Goal: Contribute content: Contribute content

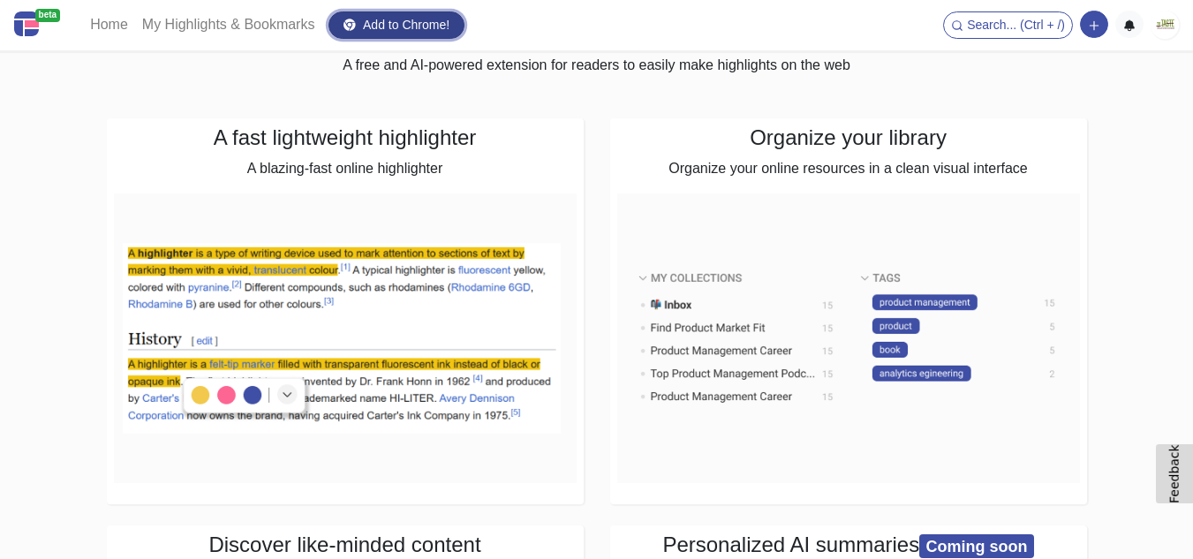
click at [415, 29] on link "Add to Chrome!" at bounding box center [397, 24] width 136 height 27
click at [1104, 26] on button "button" at bounding box center [1094, 24] width 28 height 27
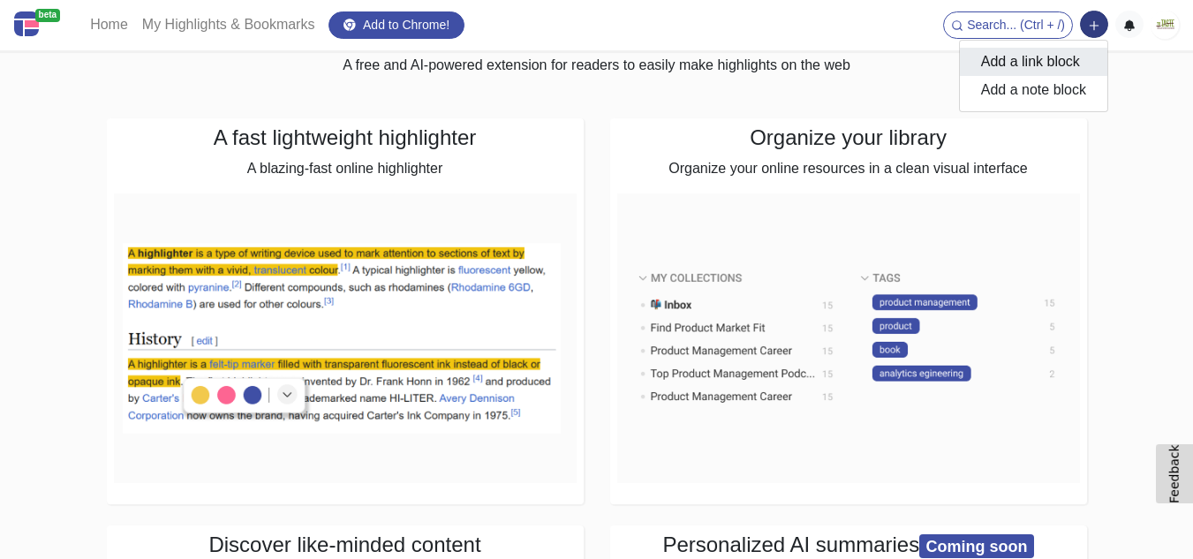
click at [1045, 56] on button "Add a link block" at bounding box center [1034, 62] width 148 height 28
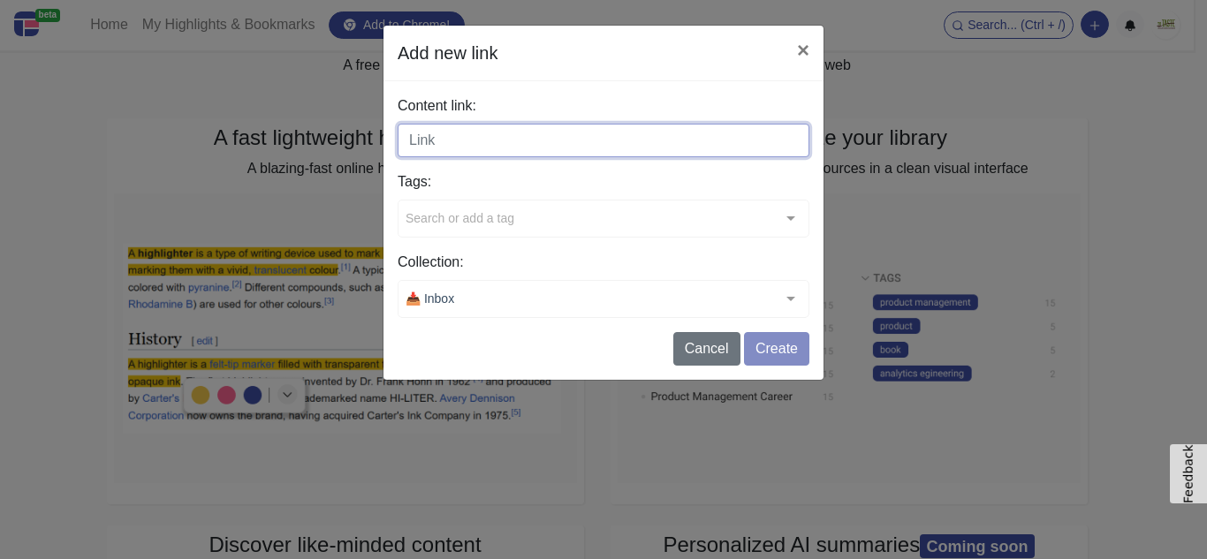
paste input "[URL][DOMAIN_NAME][DOMAIN_NAME]"
drag, startPoint x: 632, startPoint y: 147, endPoint x: 981, endPoint y: 147, distance: 348.9
click at [981, 147] on div "Add new link × Content link: [URL][DOMAIN_NAME][DOMAIN_NAME] Tags: Search or ad…" at bounding box center [603, 279] width 1207 height 559
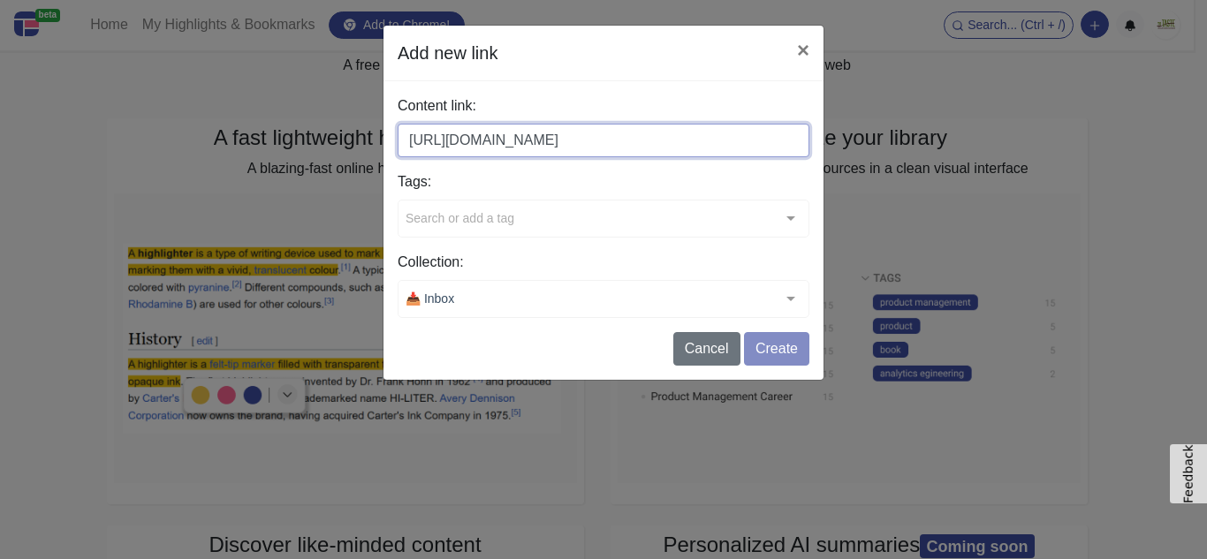
type input "[URL][DOMAIN_NAME]"
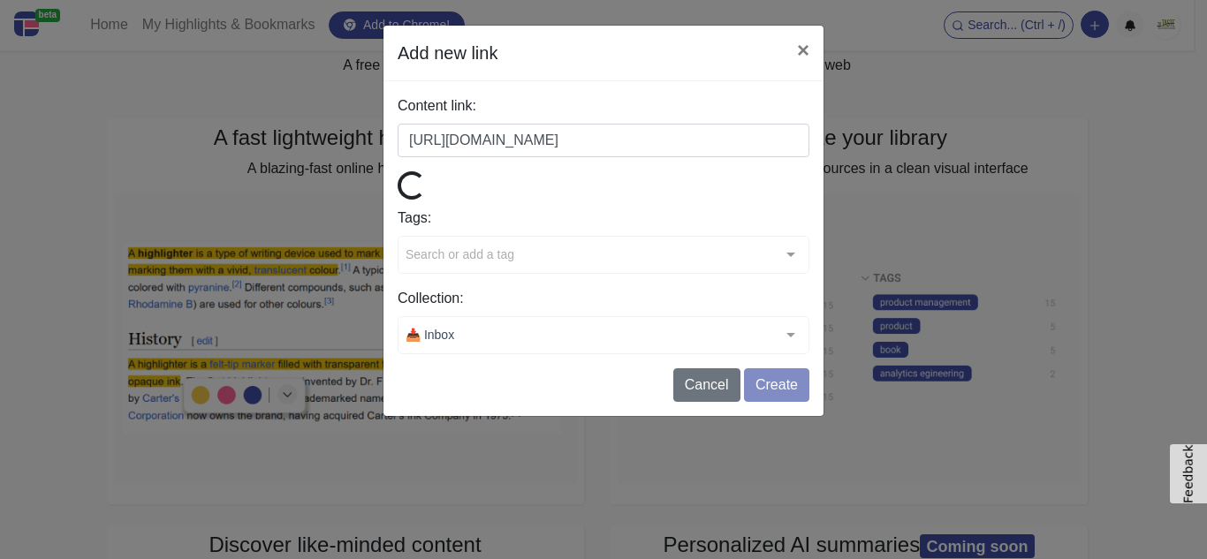
click at [729, 103] on label "Content link:" at bounding box center [603, 105] width 412 height 21
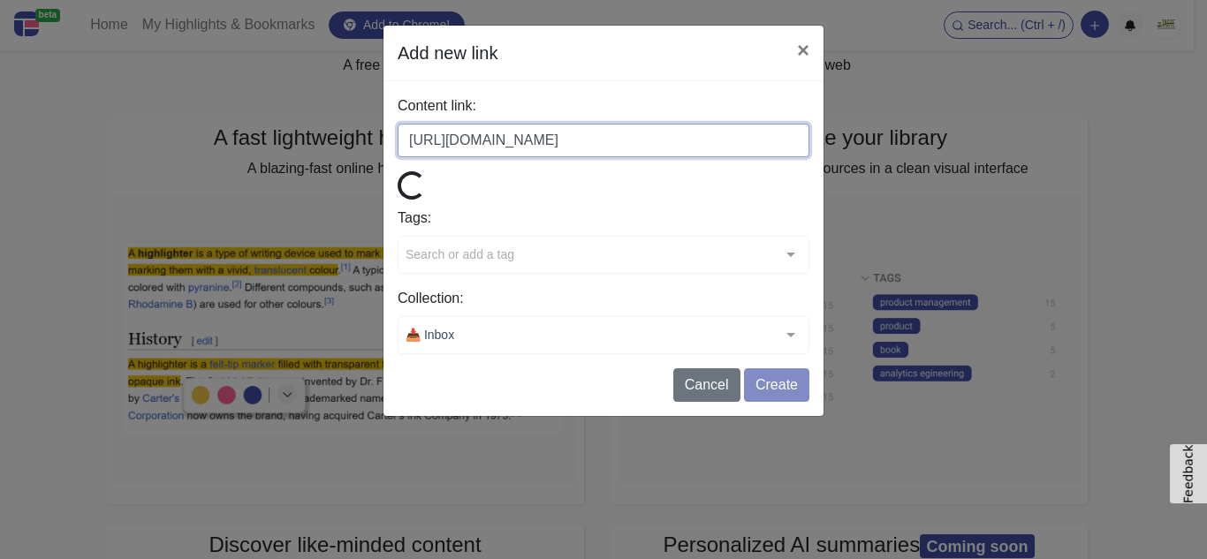
click at [729, 124] on input "[URL][DOMAIN_NAME]" at bounding box center [603, 141] width 412 height 34
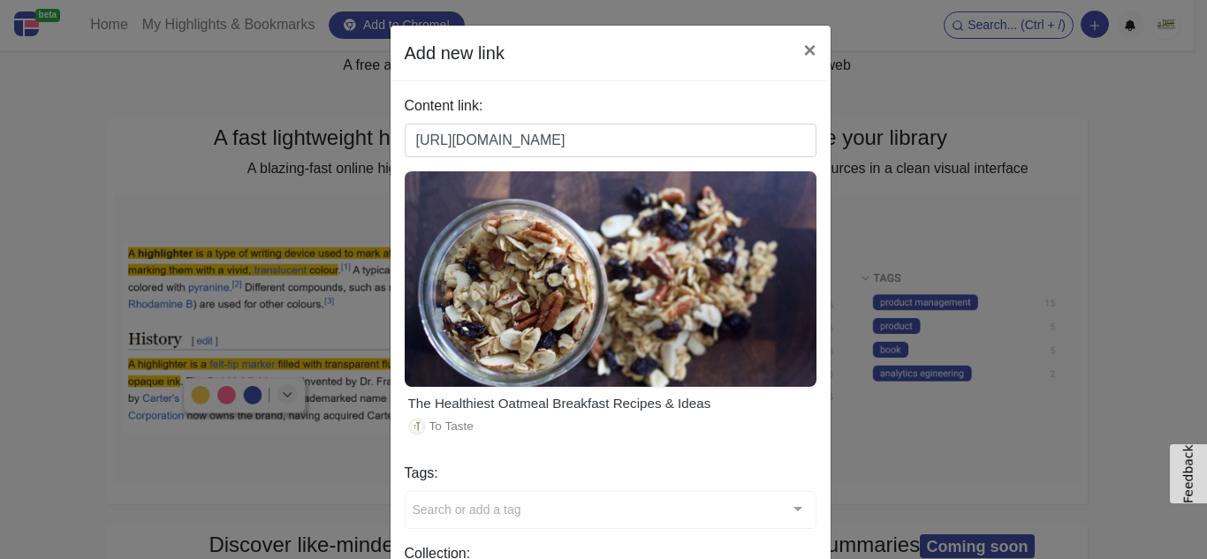
click at [715, 92] on div "Content link: [URL][DOMAIN_NAME] The Healthiest Oatmeal Breakfast Recipes & Ide…" at bounding box center [610, 376] width 440 height 590
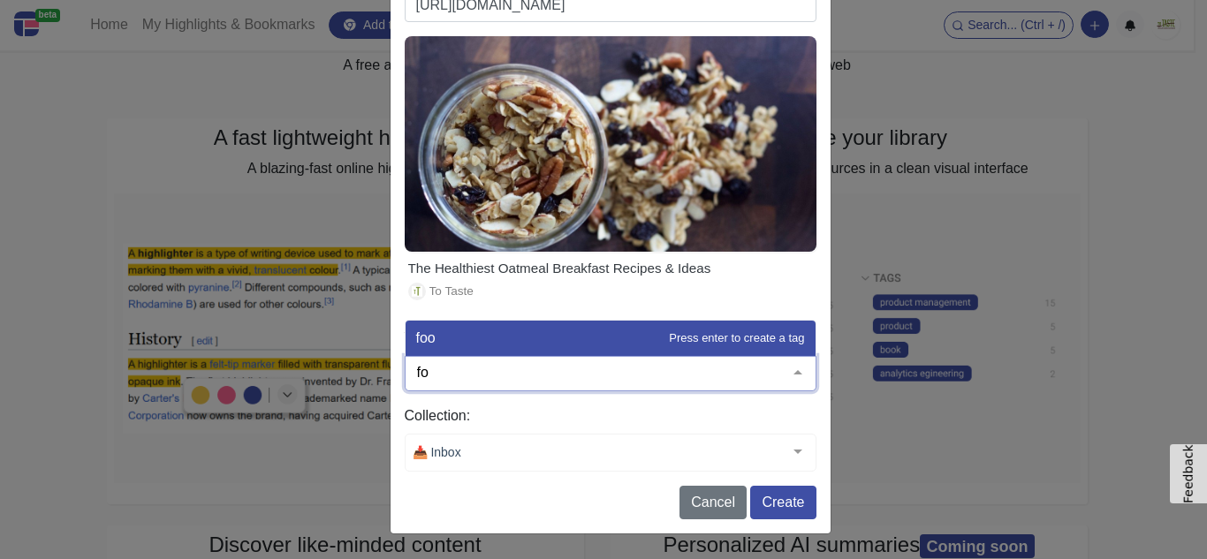
type input "f"
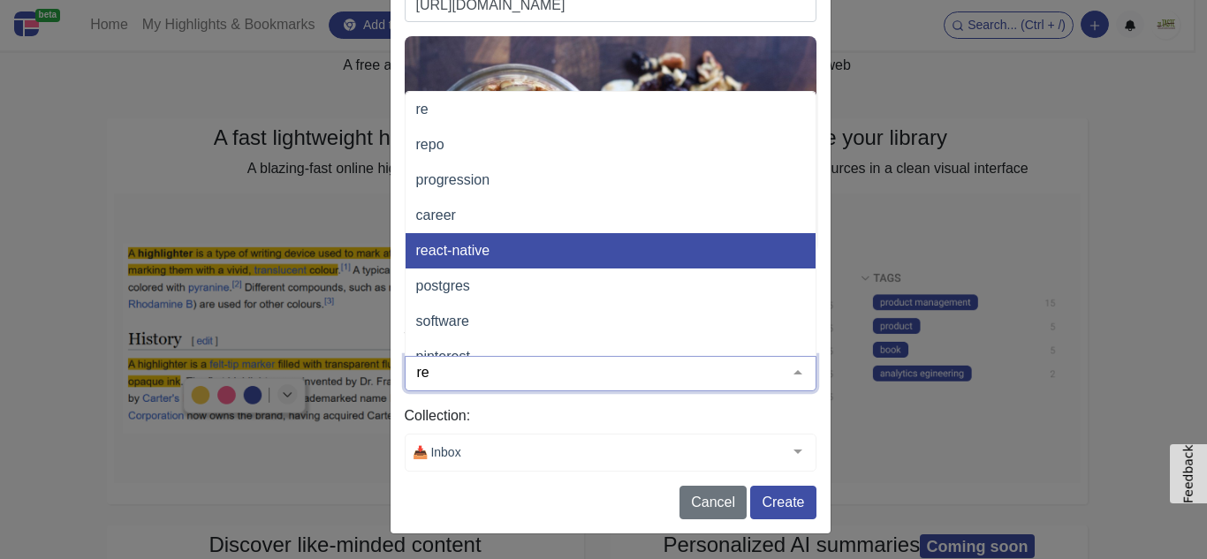
type input "r"
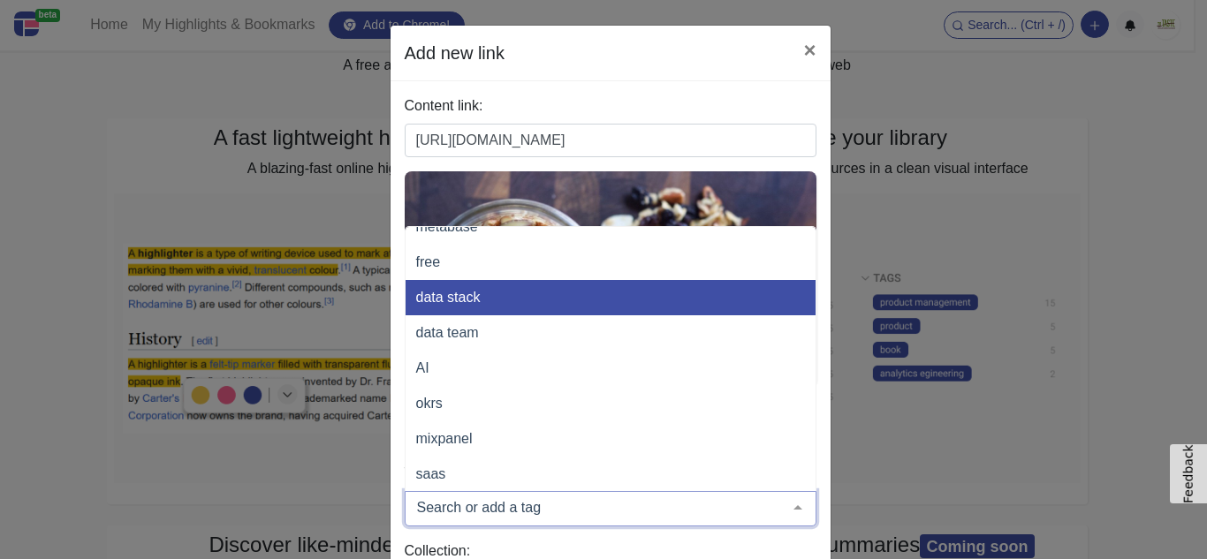
scroll to position [2826, 0]
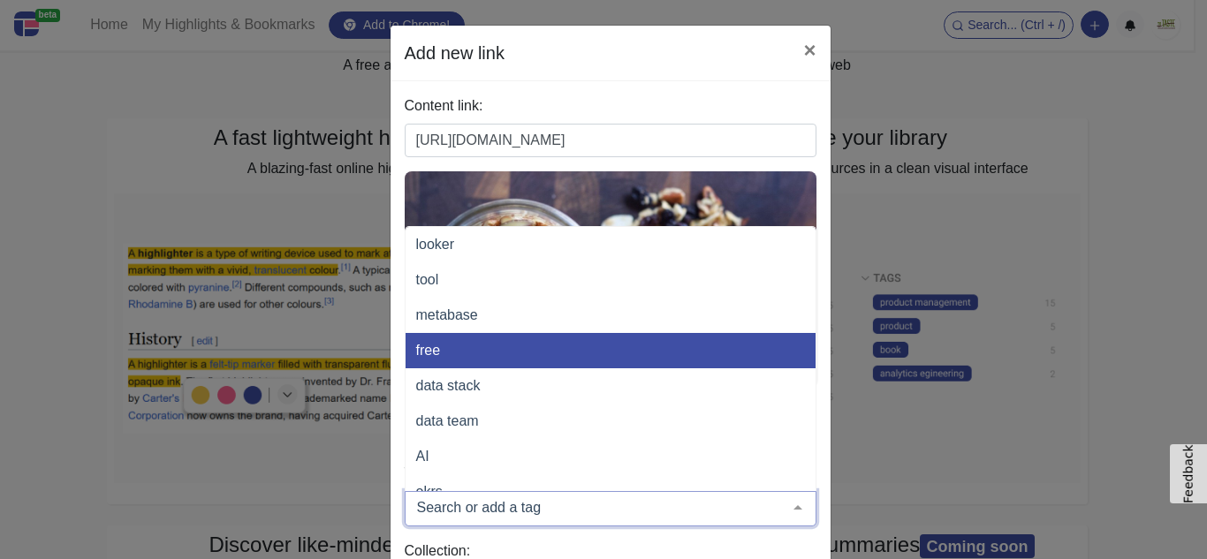
click at [534, 344] on span "free" at bounding box center [670, 350] width 530 height 35
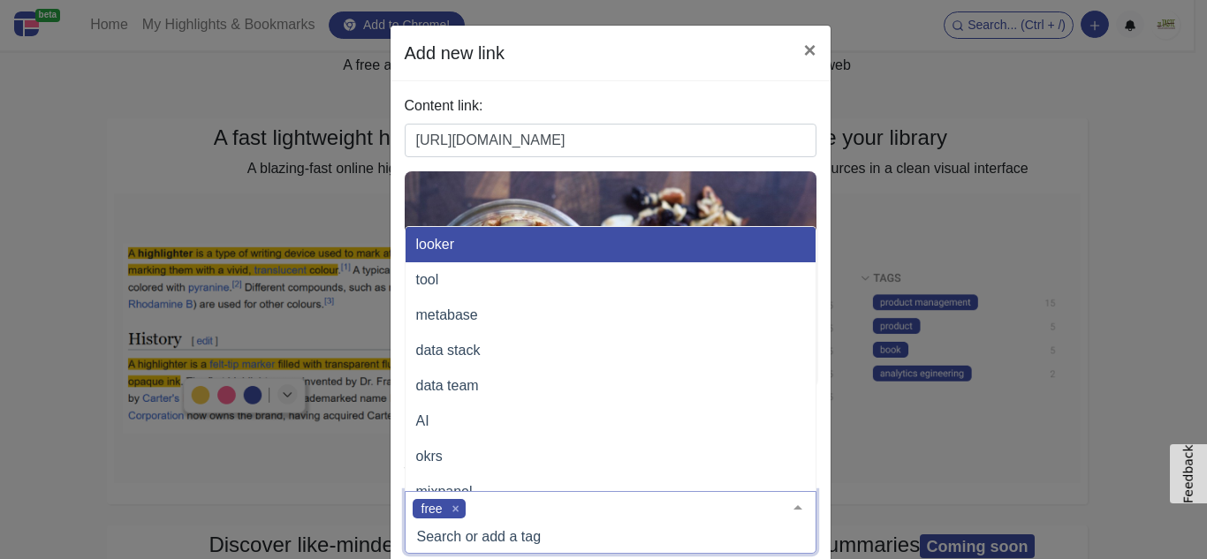
click at [665, 68] on header "Add new link ×" at bounding box center [610, 54] width 440 height 56
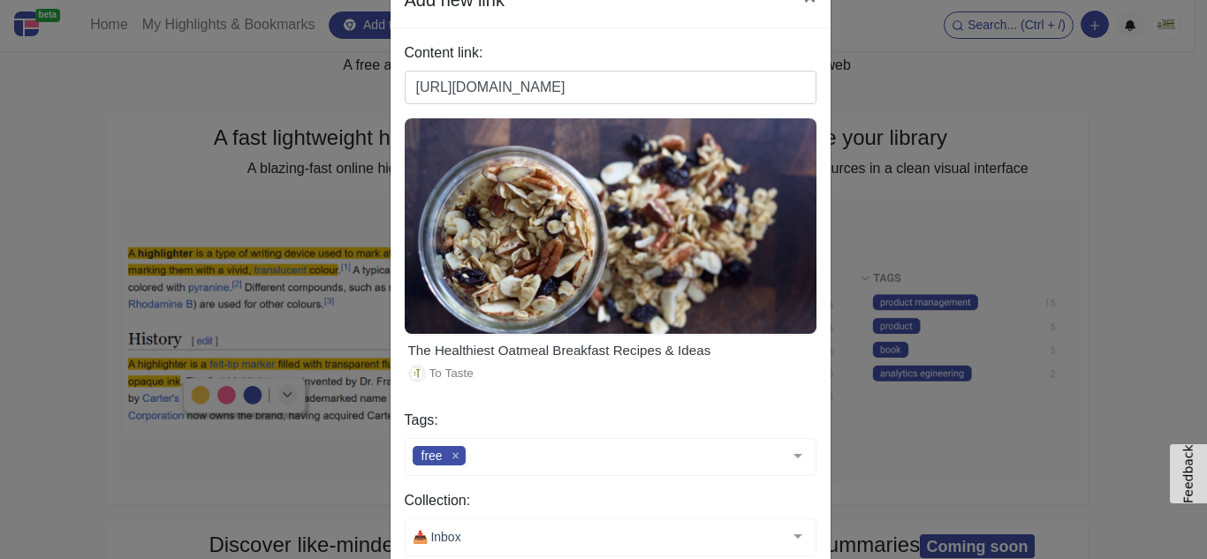
scroll to position [137, 0]
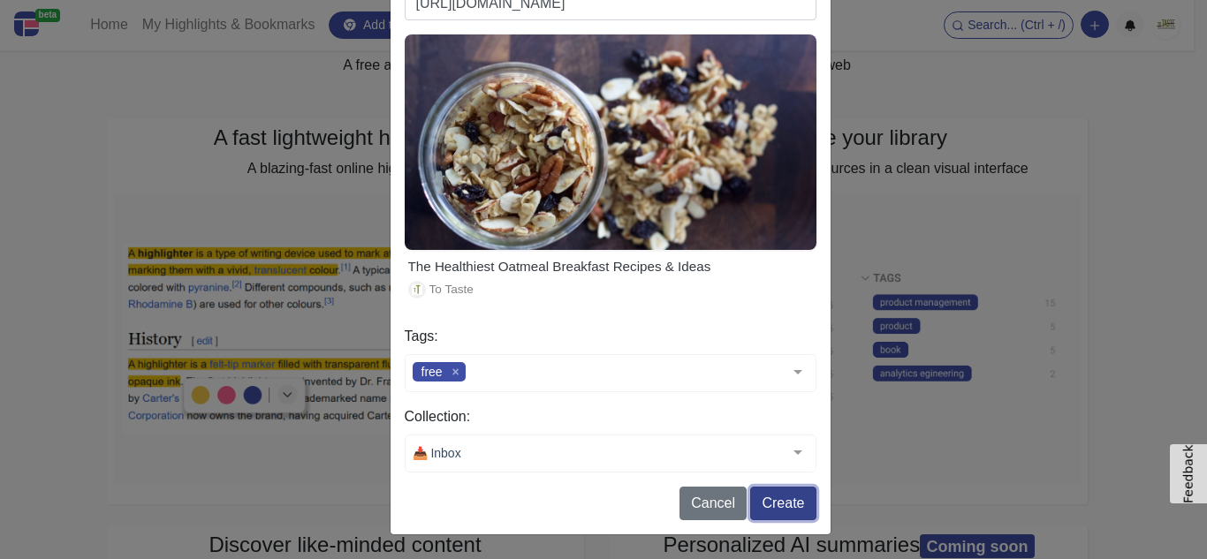
click at [775, 506] on button "Create" at bounding box center [782, 504] width 65 height 34
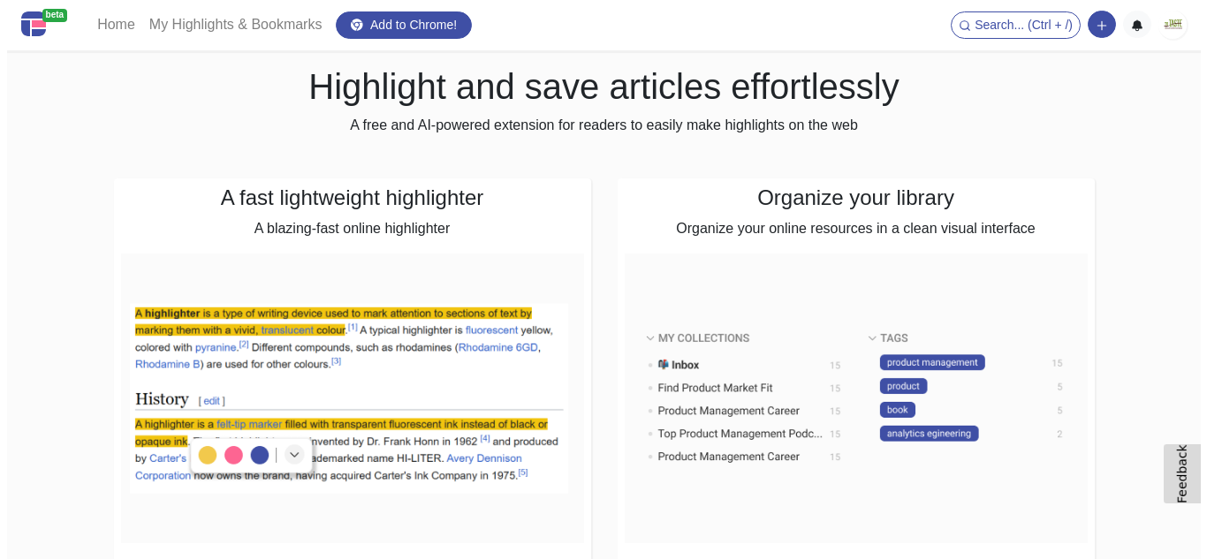
scroll to position [0, 0]
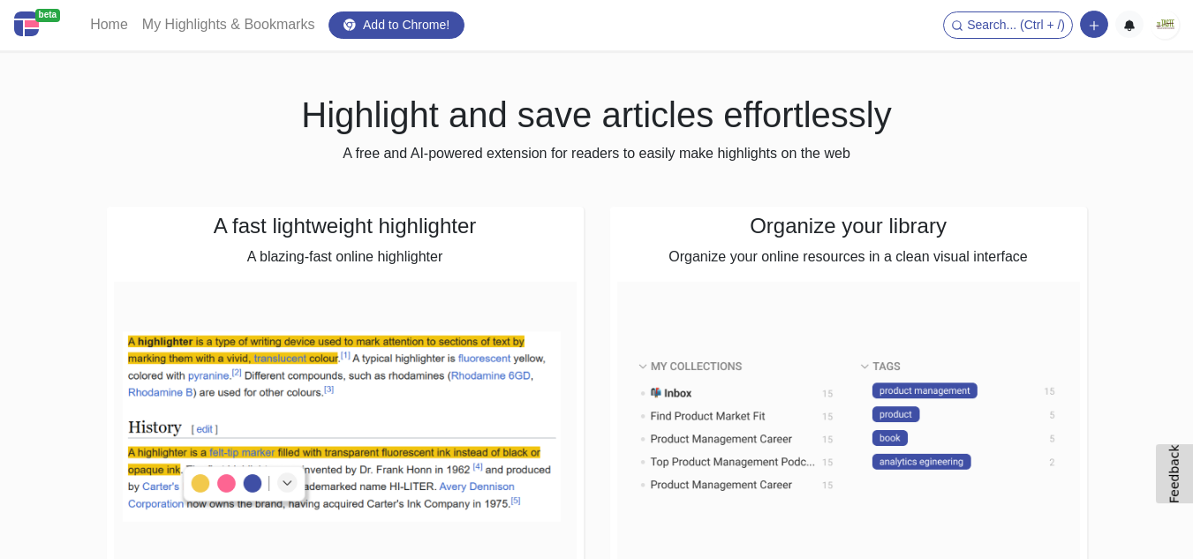
click at [1157, 25] on img at bounding box center [1165, 25] width 28 height 28
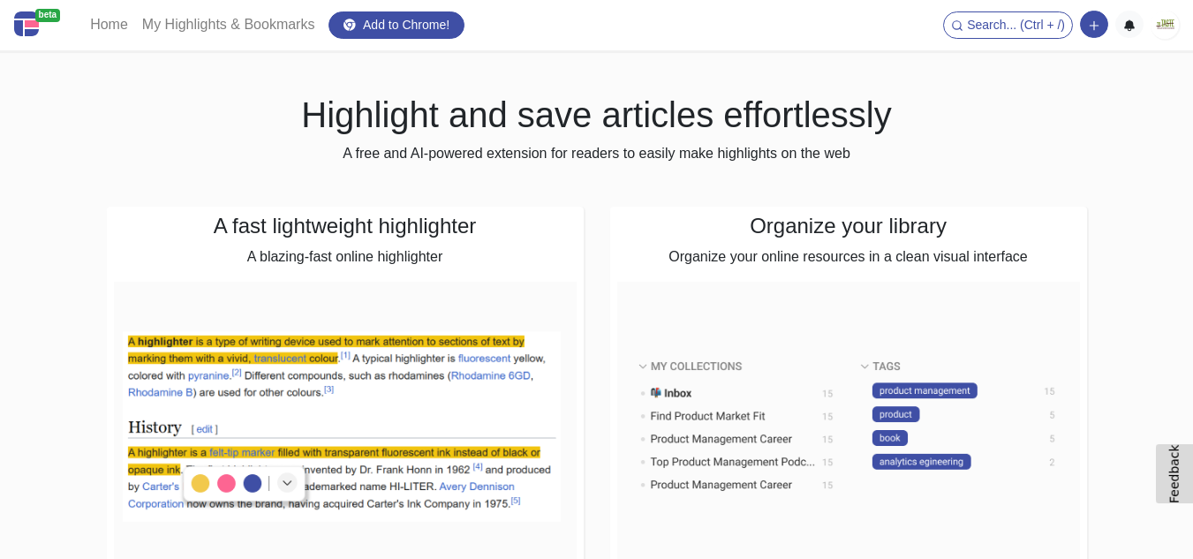
click at [1181, 26] on nav "beta Home My Highlights & Bookmarks Add to Chrome! Search... (Ctrl + /) Add a l…" at bounding box center [596, 25] width 1193 height 51
click at [1169, 26] on img at bounding box center [1165, 25] width 28 height 28
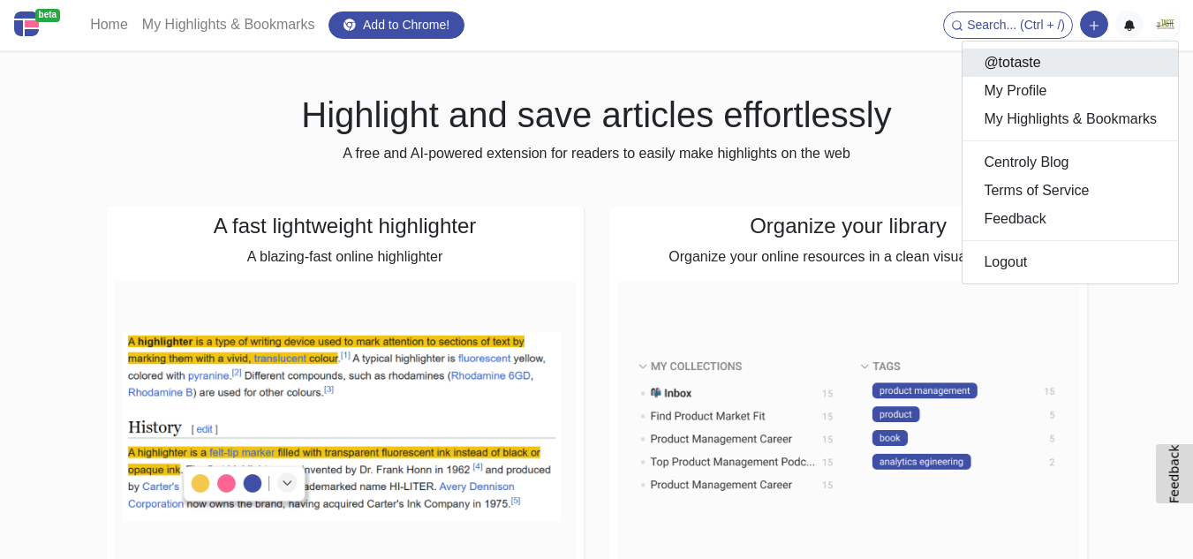
click at [1063, 65] on link "@totaste" at bounding box center [1071, 63] width 216 height 28
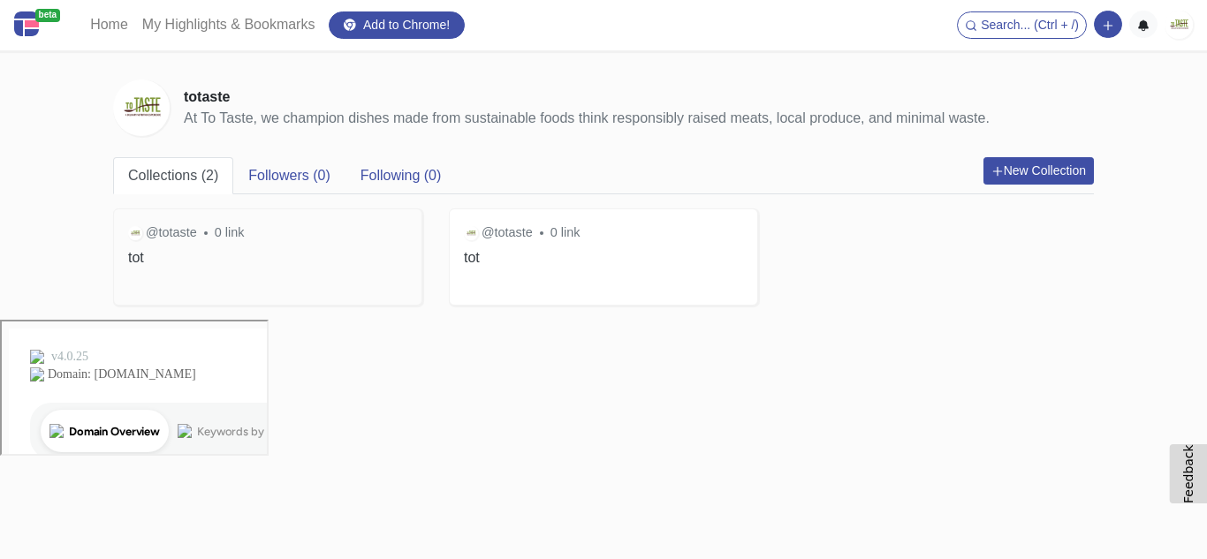
click at [250, 273] on div "@totaste 0 link tot" at bounding box center [267, 245] width 307 height 72
click at [341, 266] on h3 "tot" at bounding box center [267, 257] width 279 height 17
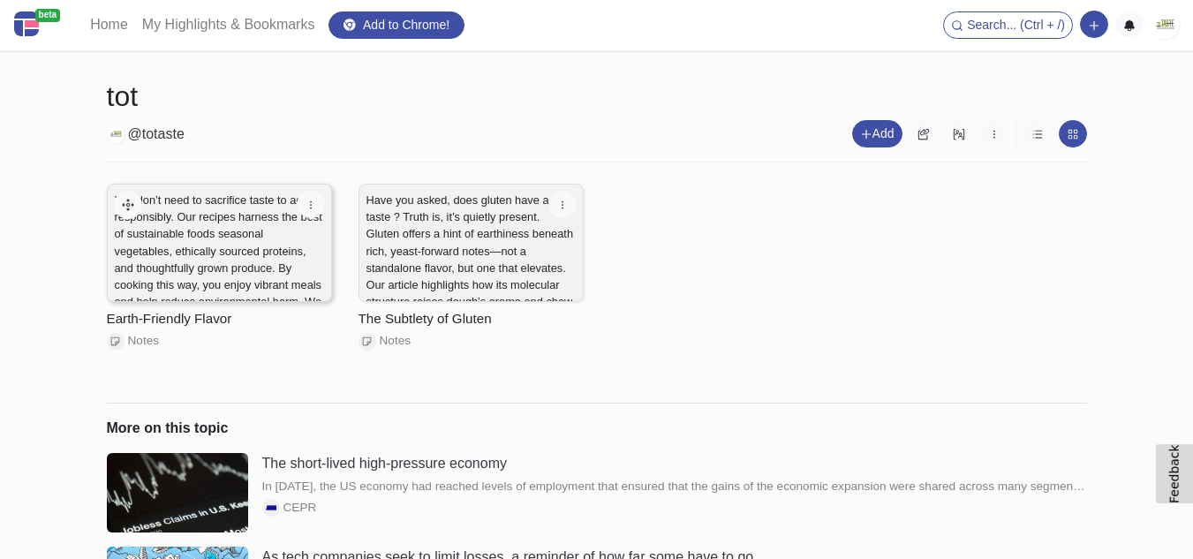
click at [163, 232] on p "You don’t need to sacrifice taste to act responsibly. Our recipes harness the b…" at bounding box center [219, 277] width 209 height 170
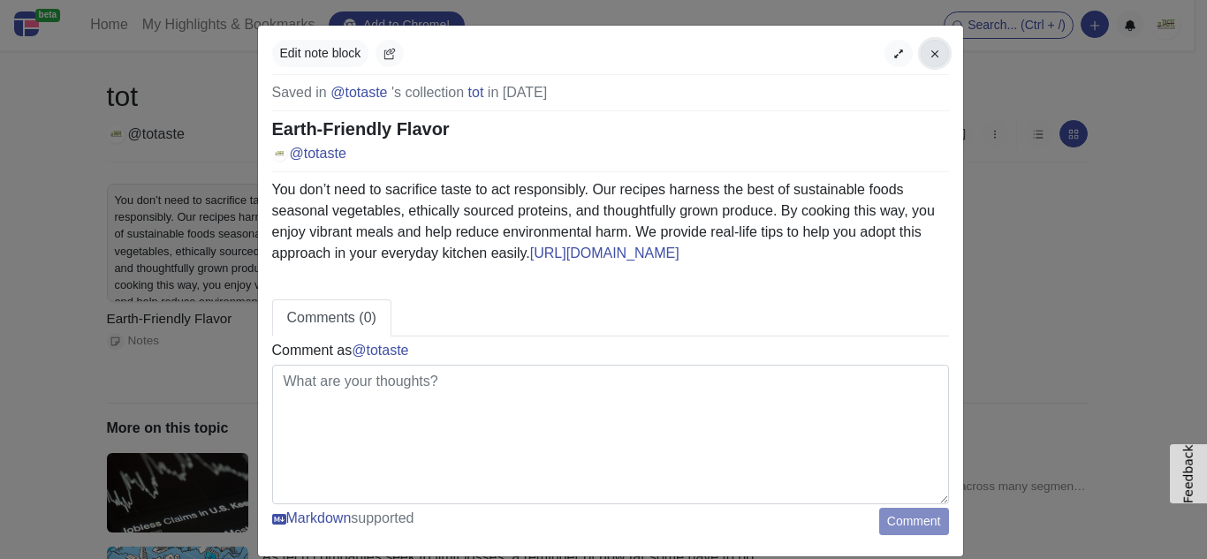
click at [935, 53] on button "button" at bounding box center [934, 53] width 28 height 27
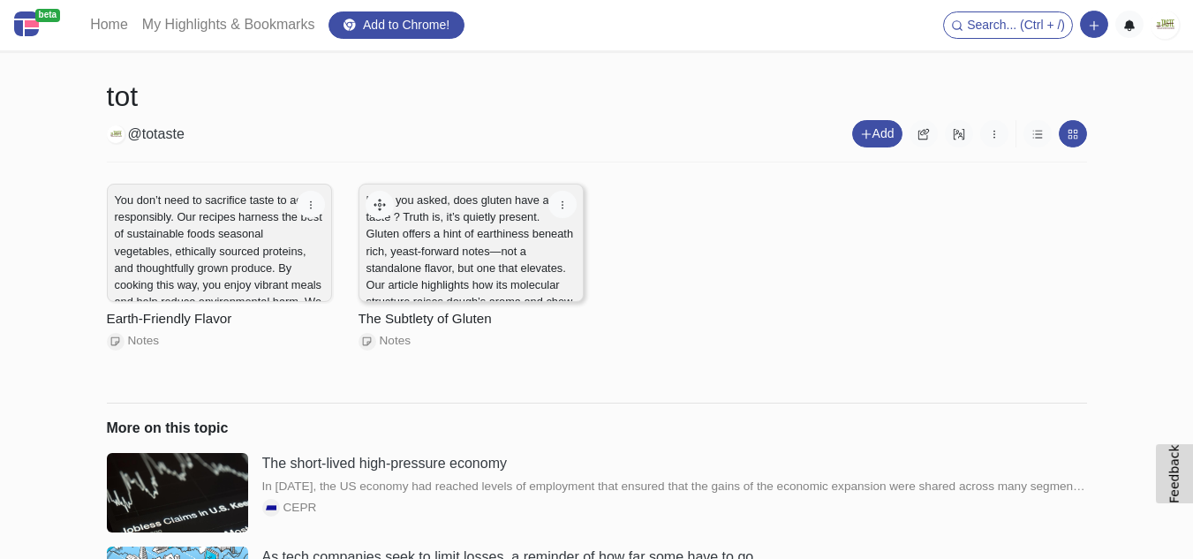
click at [437, 262] on p "Have you asked, does gluten have a taste ? Truth is, it’s quietly present. Glut…" at bounding box center [471, 268] width 209 height 153
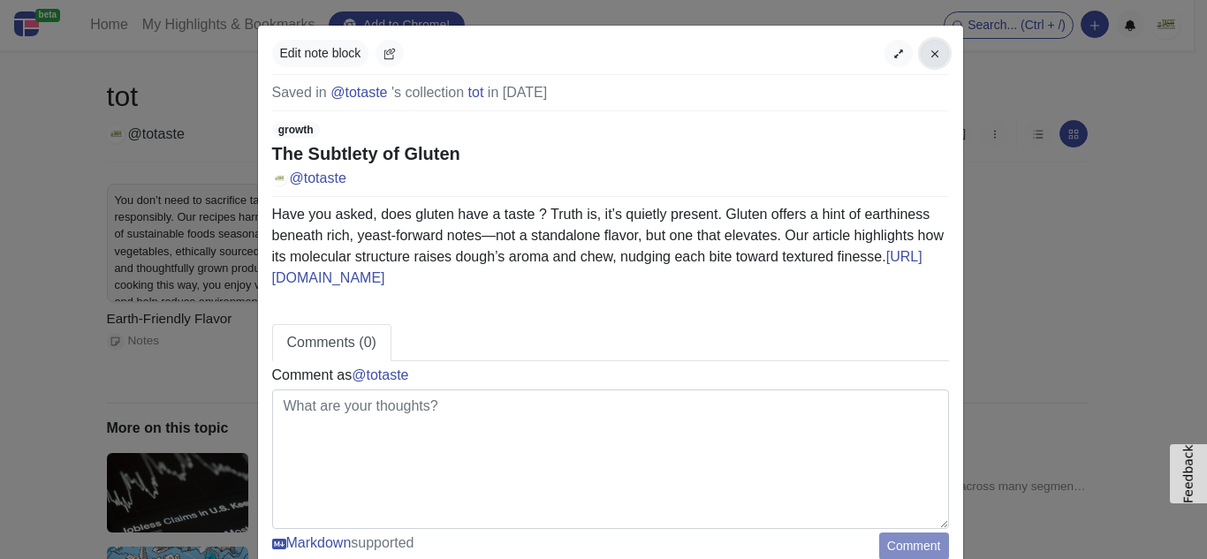
click at [928, 53] on icon "button" at bounding box center [934, 54] width 12 height 12
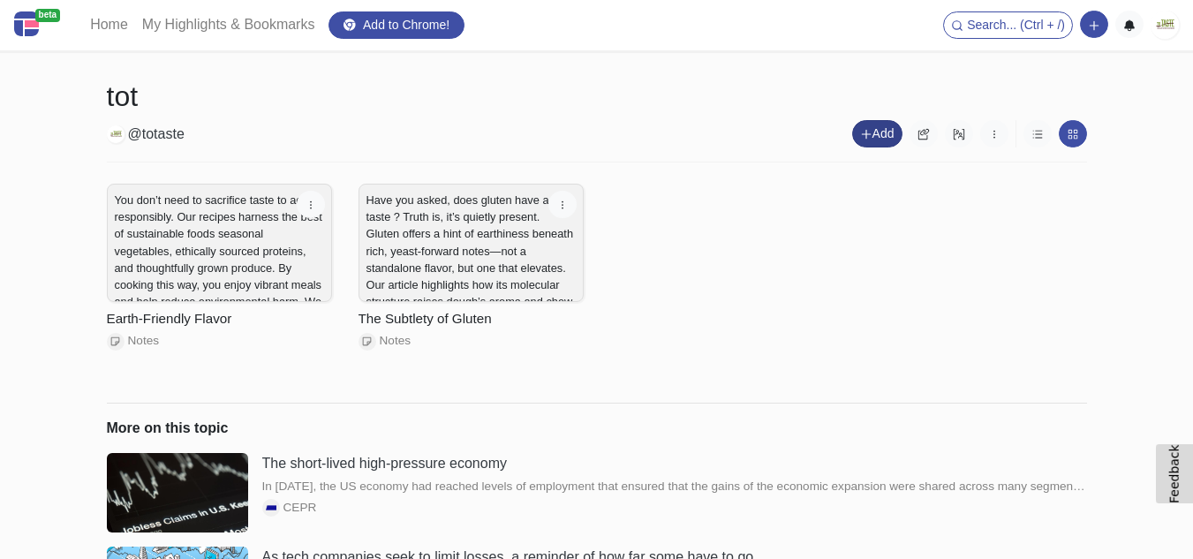
click at [878, 137] on button "Add" at bounding box center [877, 133] width 50 height 27
click at [918, 190] on link "Add new Note" at bounding box center [934, 199] width 163 height 28
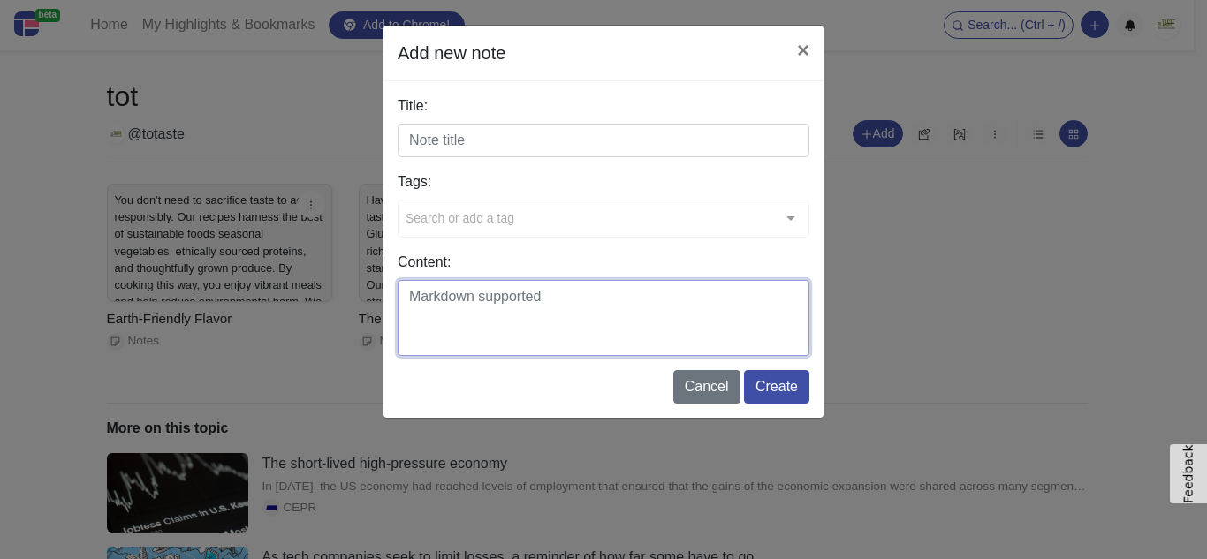
click at [470, 305] on textarea "Content:" at bounding box center [603, 318] width 412 height 76
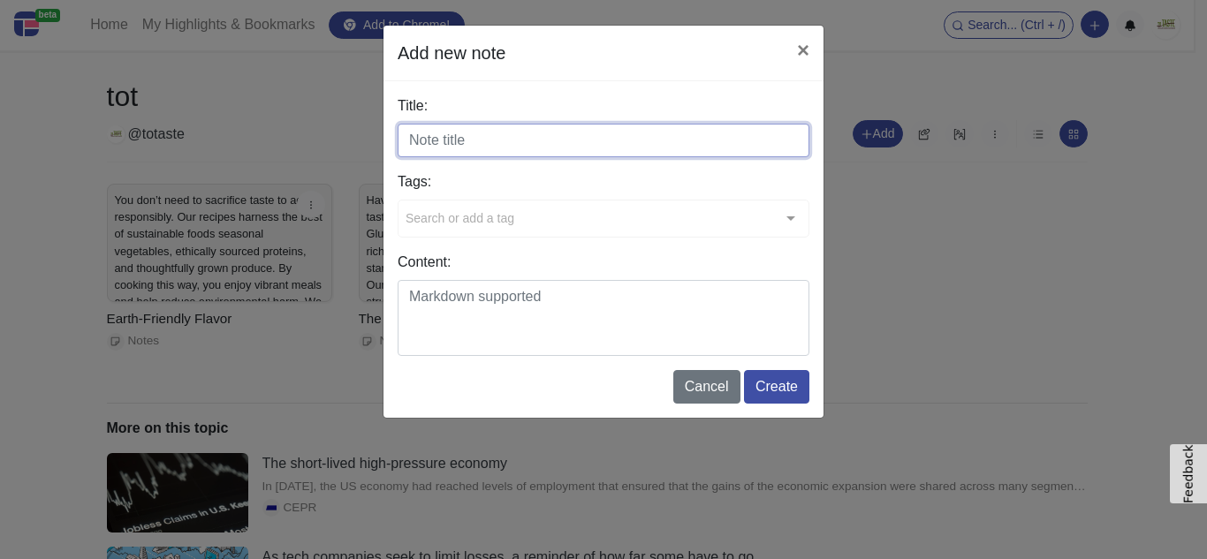
click at [475, 149] on input "Title:" at bounding box center [603, 141] width 412 height 34
paste input "Savory or Sweet? Healthy Oatmeal Breakfast Your Way"
type input "Savory or Sweet? Healthy Oatmeal Breakfast Your Way"
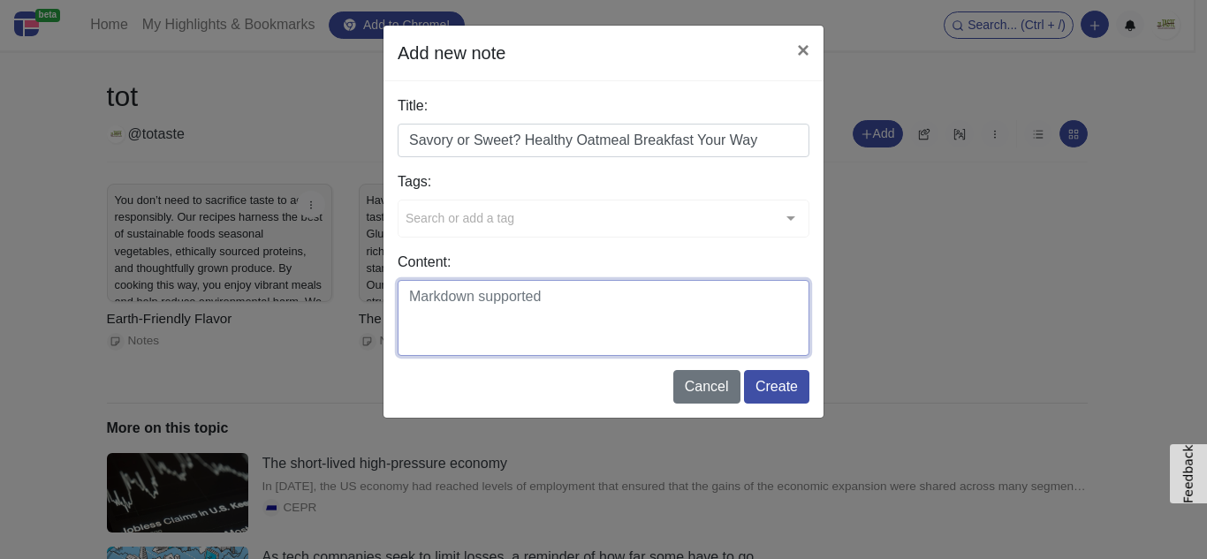
click at [460, 337] on textarea "Content:" at bounding box center [603, 318] width 412 height 76
paste textarea "Whether you're craving something sweet or have a hankering for savory, healthy …"
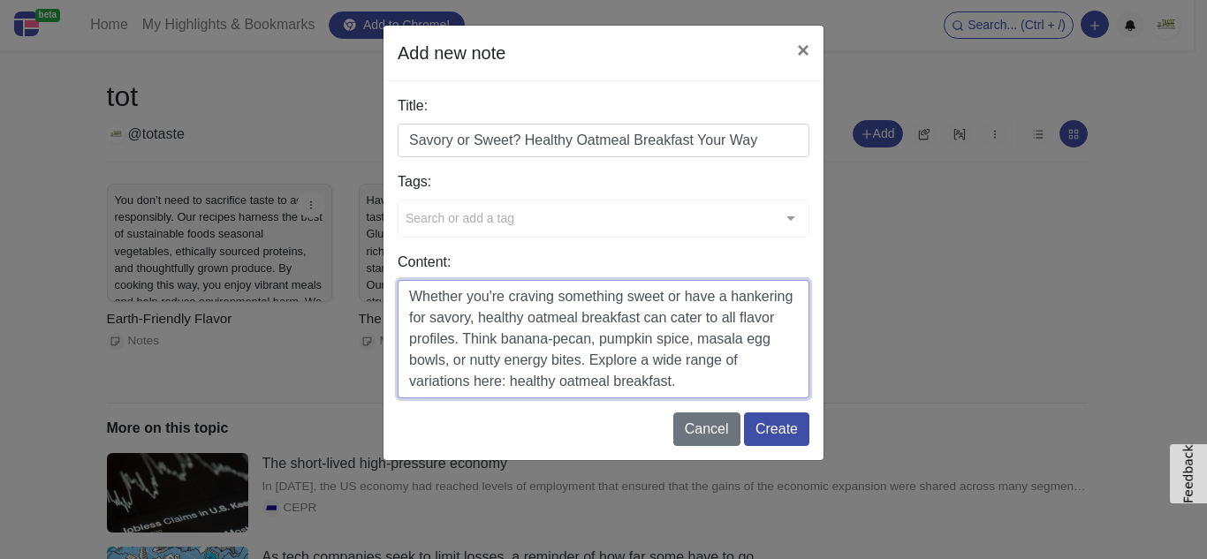
type textarea "Whether you're craving something sweet or have a hankering for savory, healthy …"
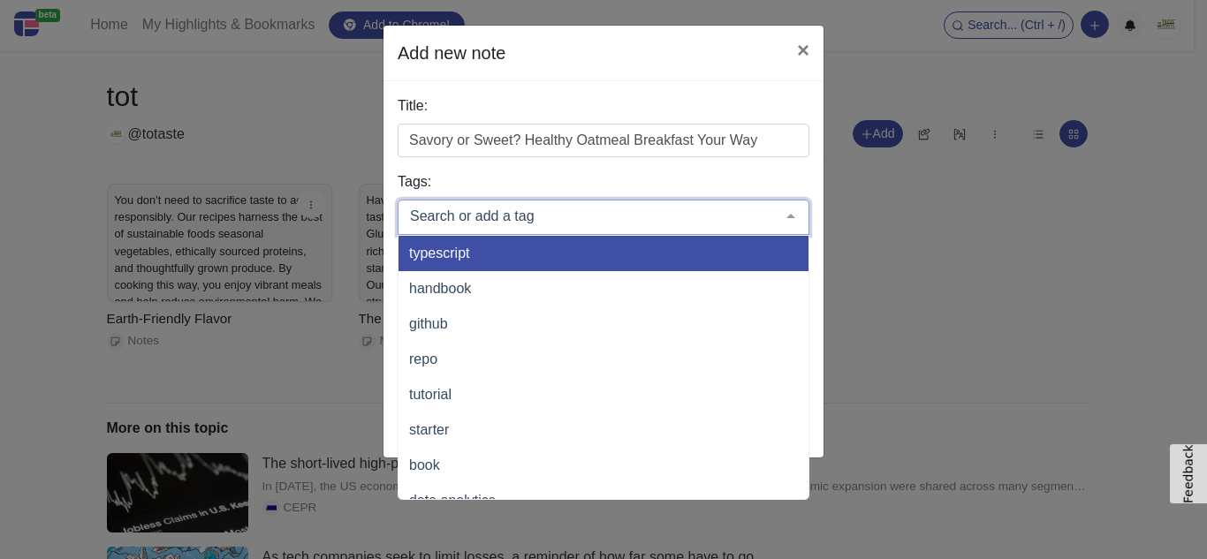
type input "a"
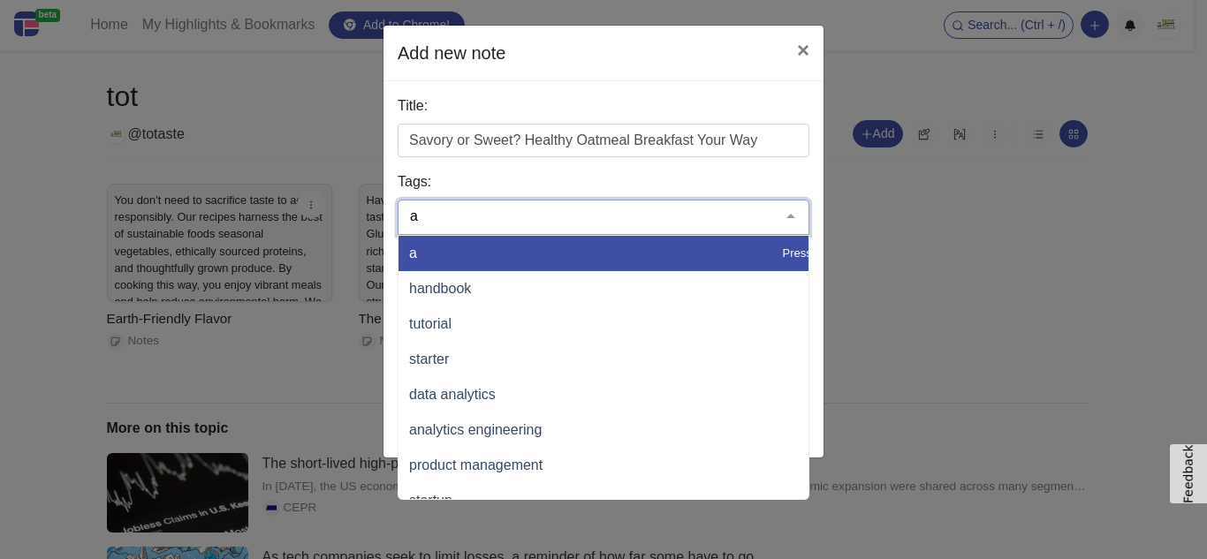
click at [479, 246] on span "a" at bounding box center [663, 253] width 530 height 35
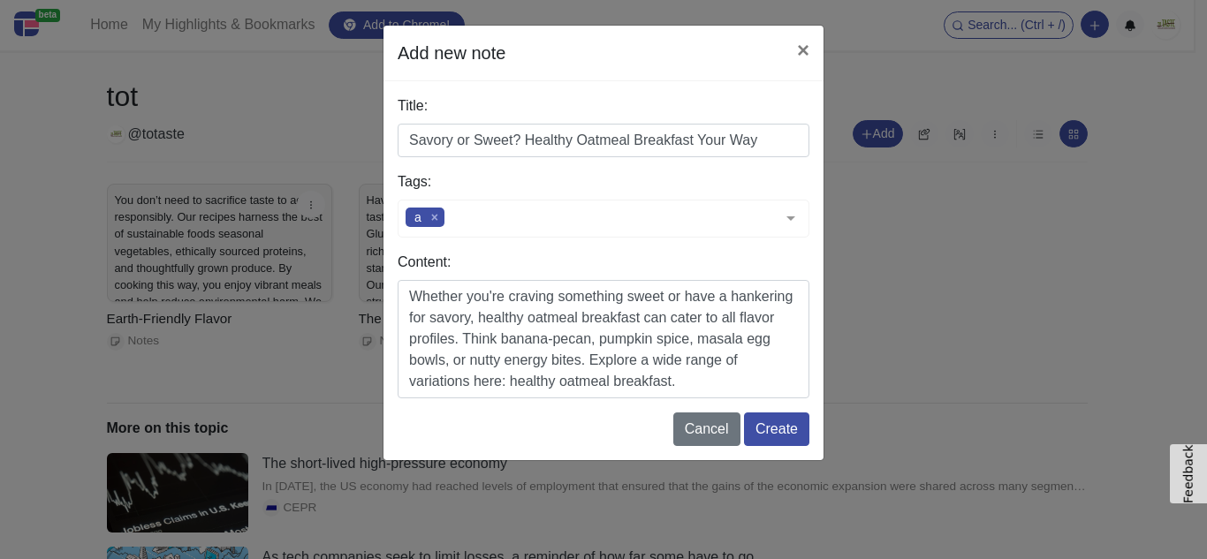
click at [558, 183] on label "Tags:" at bounding box center [603, 181] width 412 height 21
click at [768, 428] on button "Create" at bounding box center [776, 429] width 65 height 34
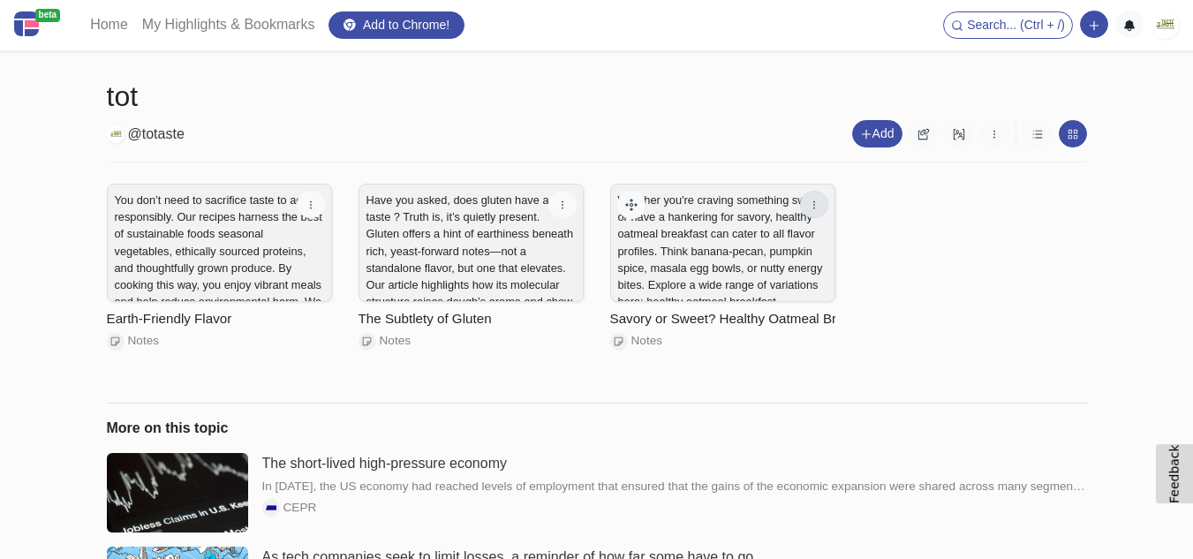
click at [806, 204] on button "button" at bounding box center [814, 204] width 28 height 27
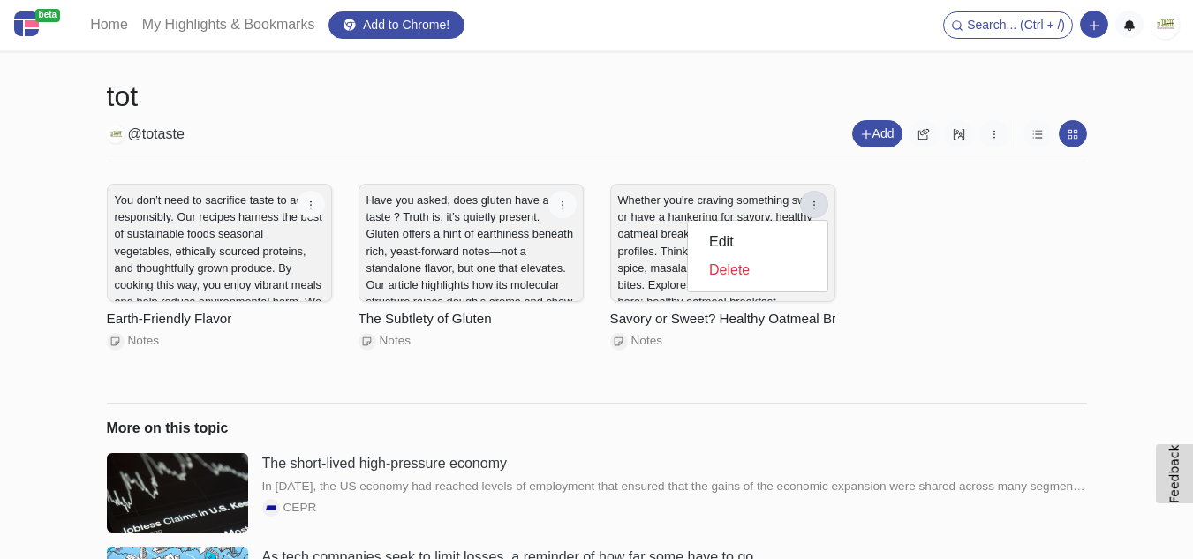
click at [1029, 253] on div "You don’t need to sacrifice taste to act responsibly. Our recipes harness the b…" at bounding box center [597, 283] width 1007 height 212
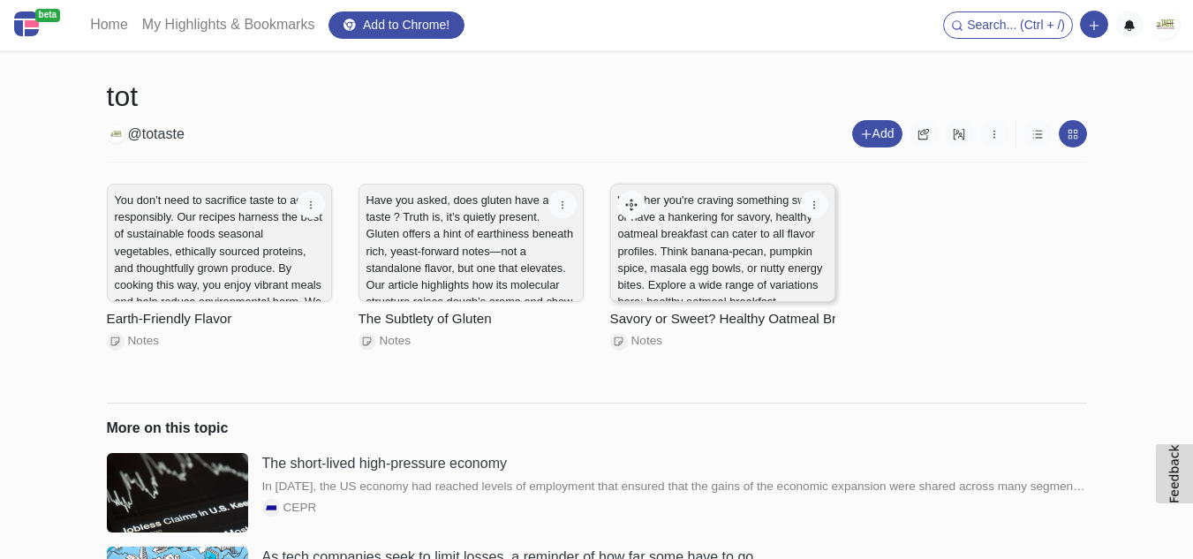
click at [750, 223] on p "Whether you're craving something sweet or have a hankering for savory, healthy …" at bounding box center [722, 251] width 209 height 118
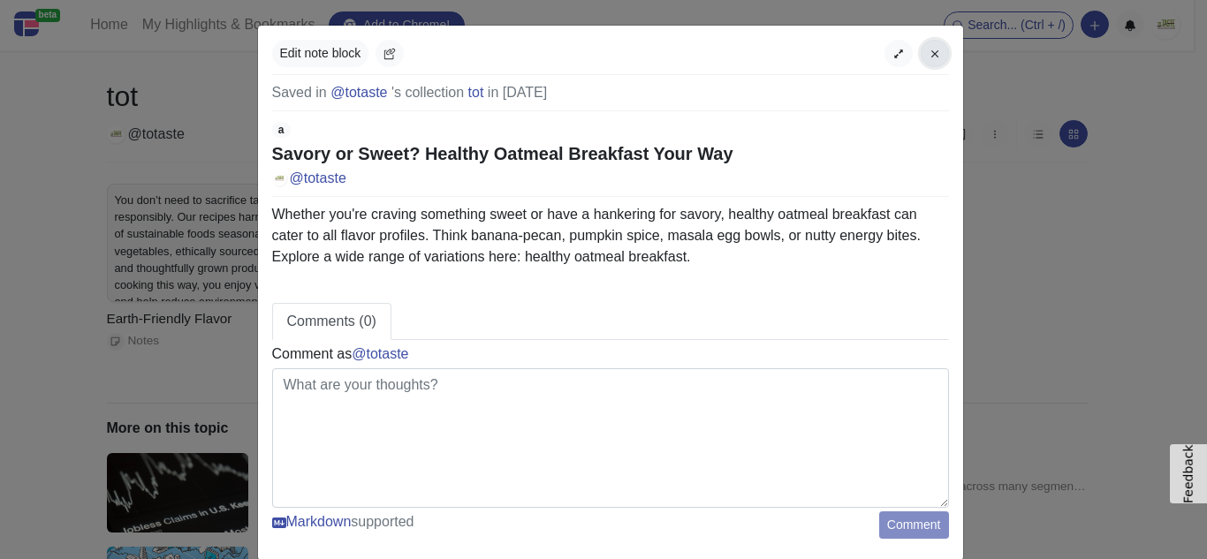
click at [928, 59] on icon "button" at bounding box center [934, 54] width 12 height 12
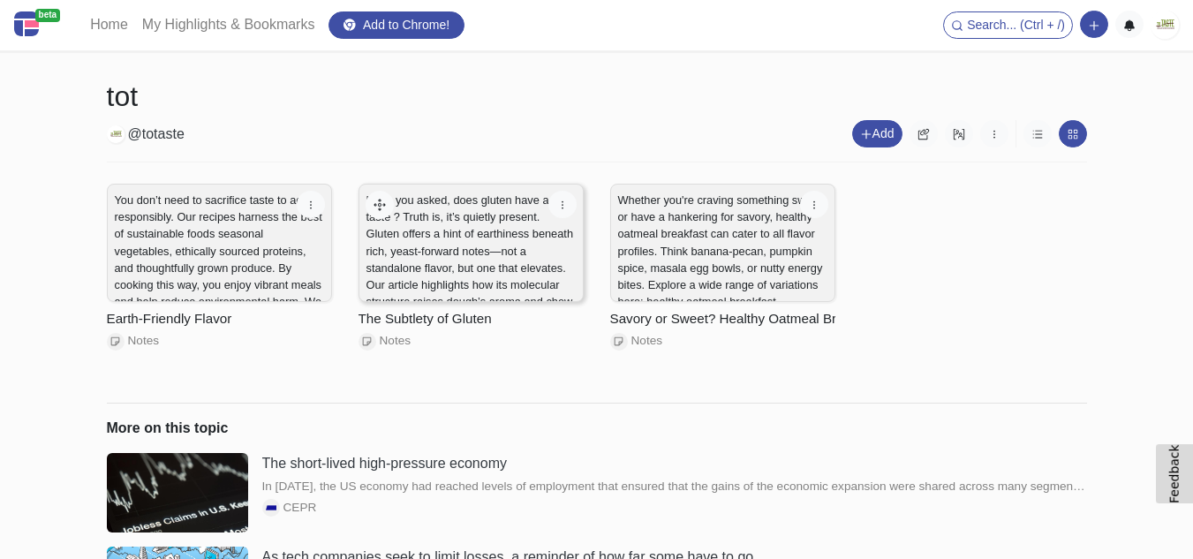
click at [480, 247] on p "Have you asked, does gluten have a taste ? Truth is, it’s quietly present. Glut…" at bounding box center [471, 268] width 209 height 153
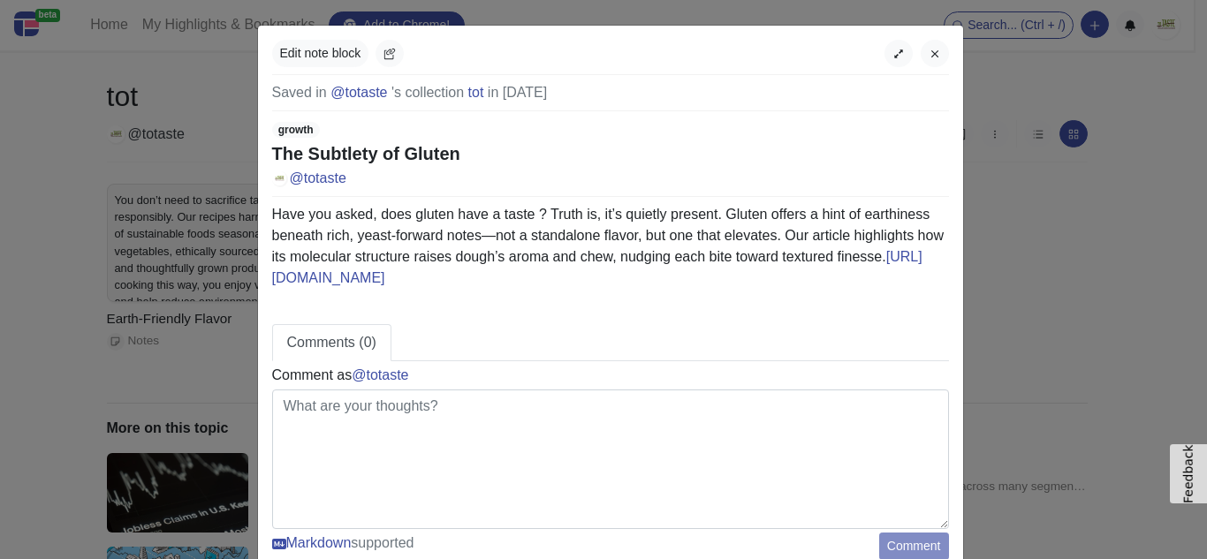
click at [1052, 134] on div "Edit note block Saved in @totaste 's collection tot in [DATE] growth The Subtle…" at bounding box center [603, 279] width 1207 height 559
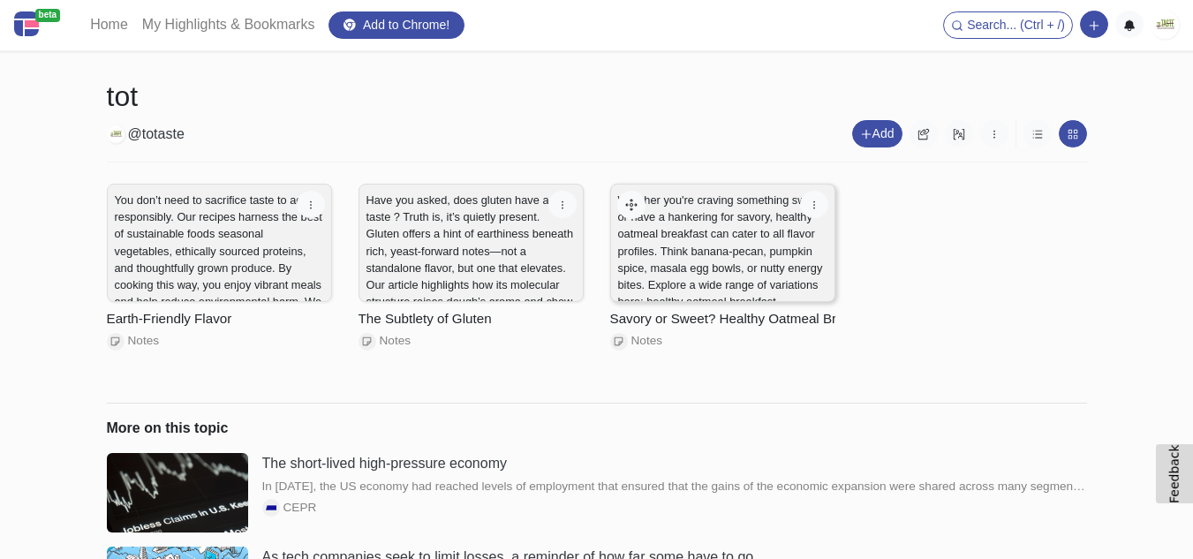
click at [754, 221] on p "Whether you're craving something sweet or have a hankering for savory, healthy …" at bounding box center [722, 251] width 209 height 118
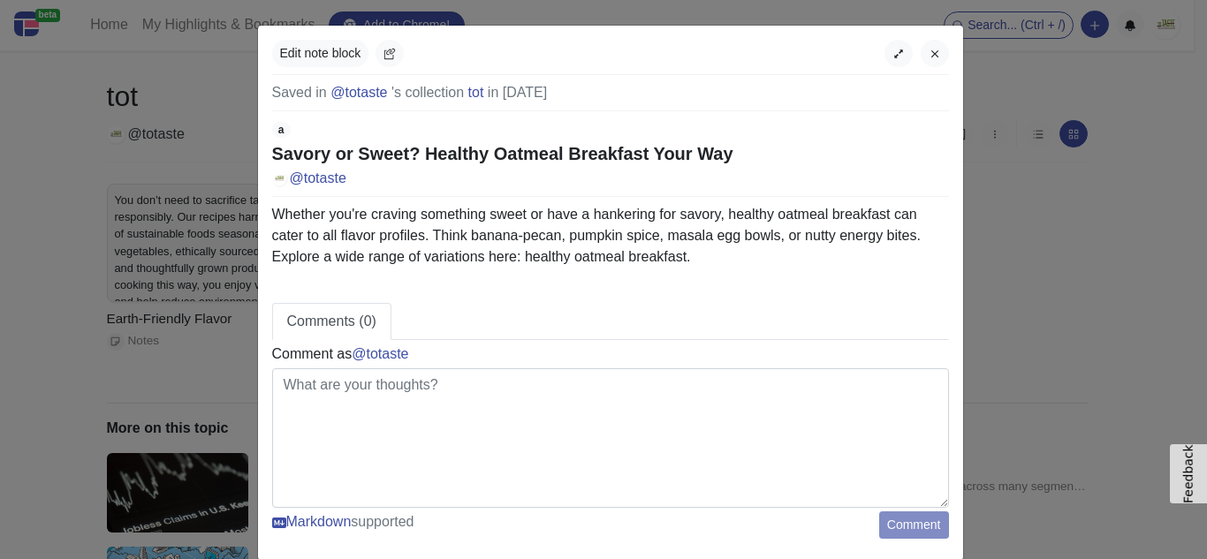
click at [642, 260] on p "Whether you're craving something sweet or have a hankering for savory, healthy …" at bounding box center [610, 236] width 677 height 64
click at [630, 261] on p "Whether you're craving something sweet or have a hankering for savory, healthy …" at bounding box center [610, 236] width 677 height 64
click at [320, 59] on button "Edit note block" at bounding box center [320, 53] width 97 height 27
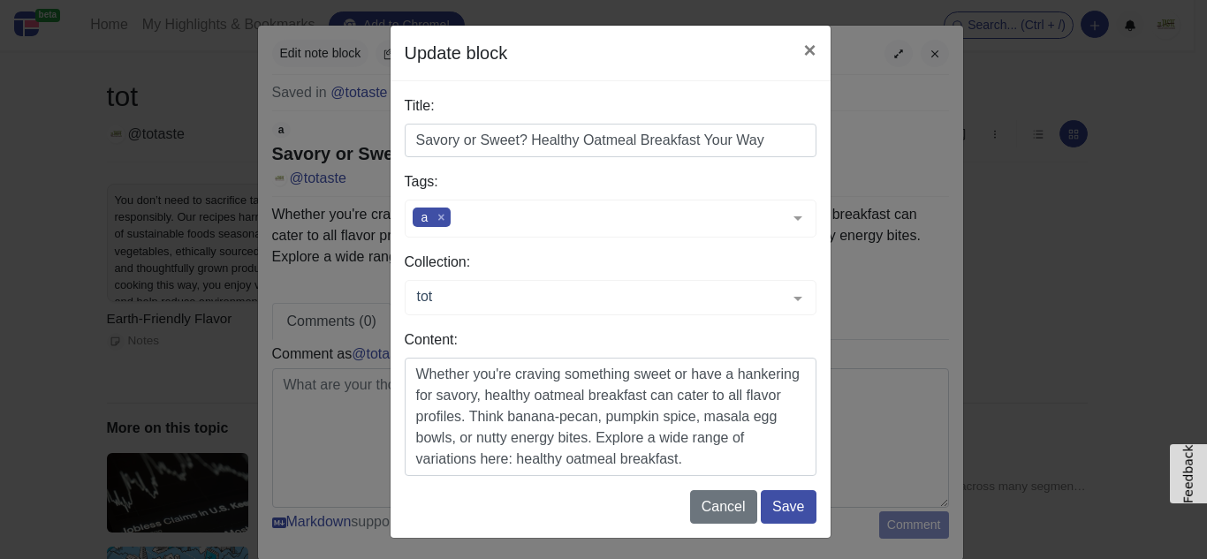
scroll to position [4, 0]
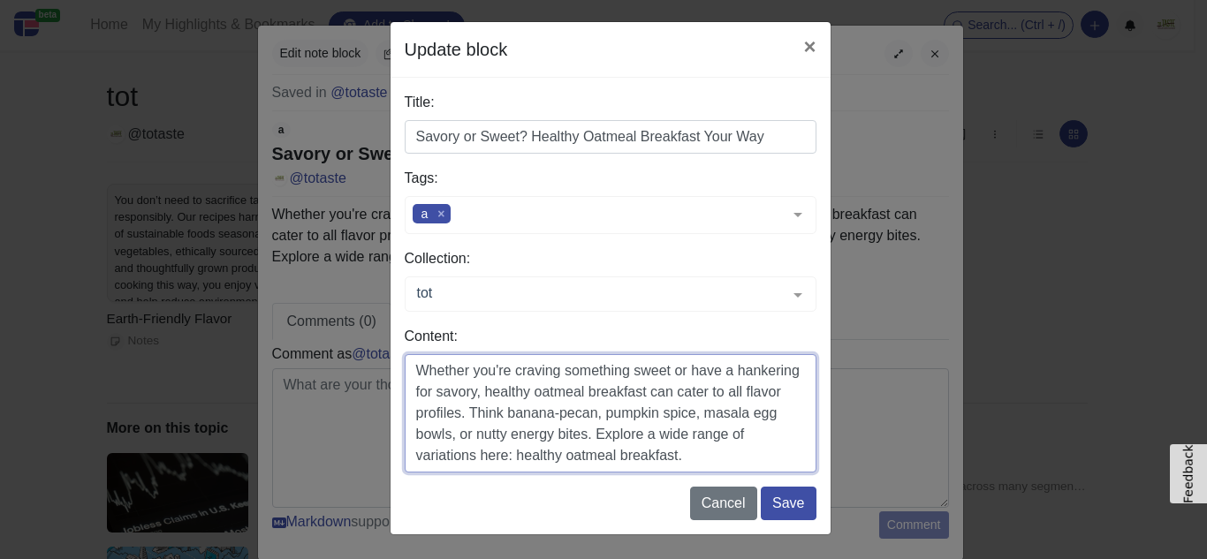
click at [754, 466] on textarea "Whether you're craving something sweet or have a hankering for savory, healthy …" at bounding box center [611, 413] width 412 height 118
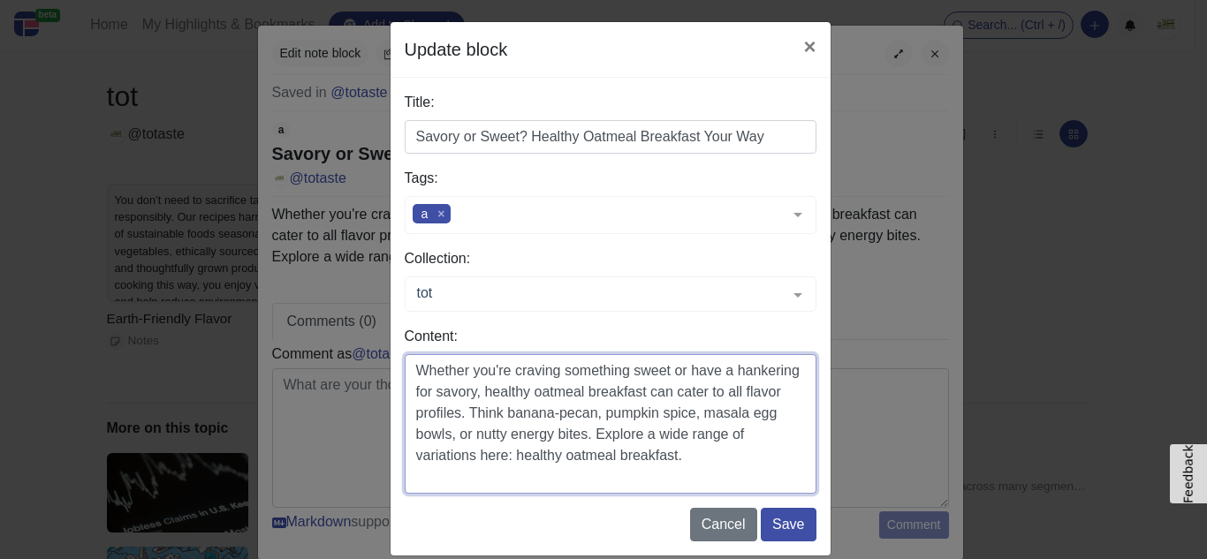
scroll to position [0, 0]
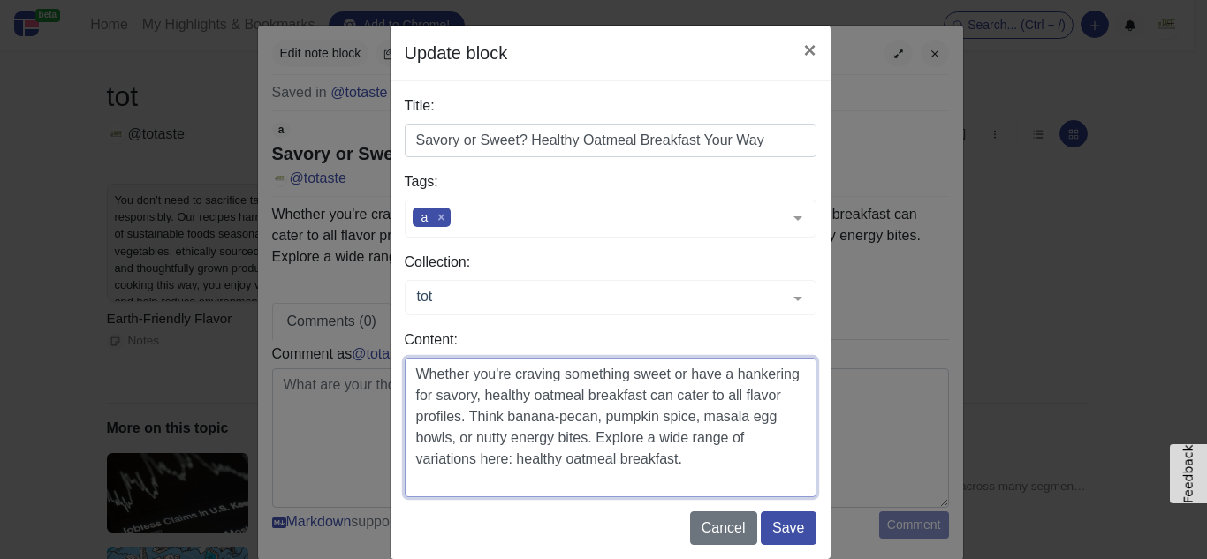
paste textarea "[URL][DOMAIN_NAME][DOMAIN_NAME]"
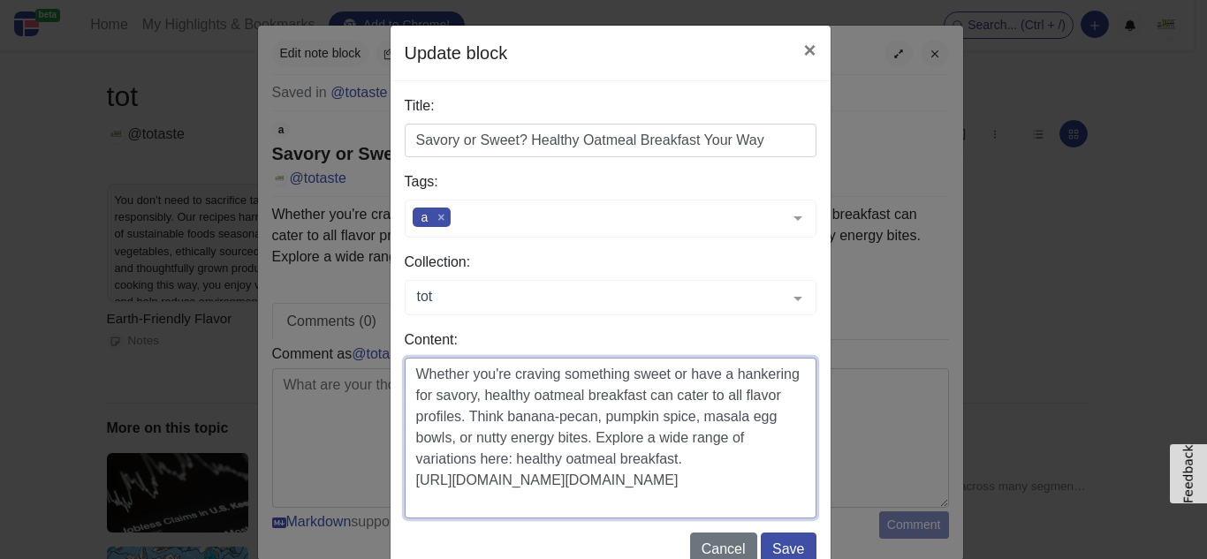
scroll to position [4, 0]
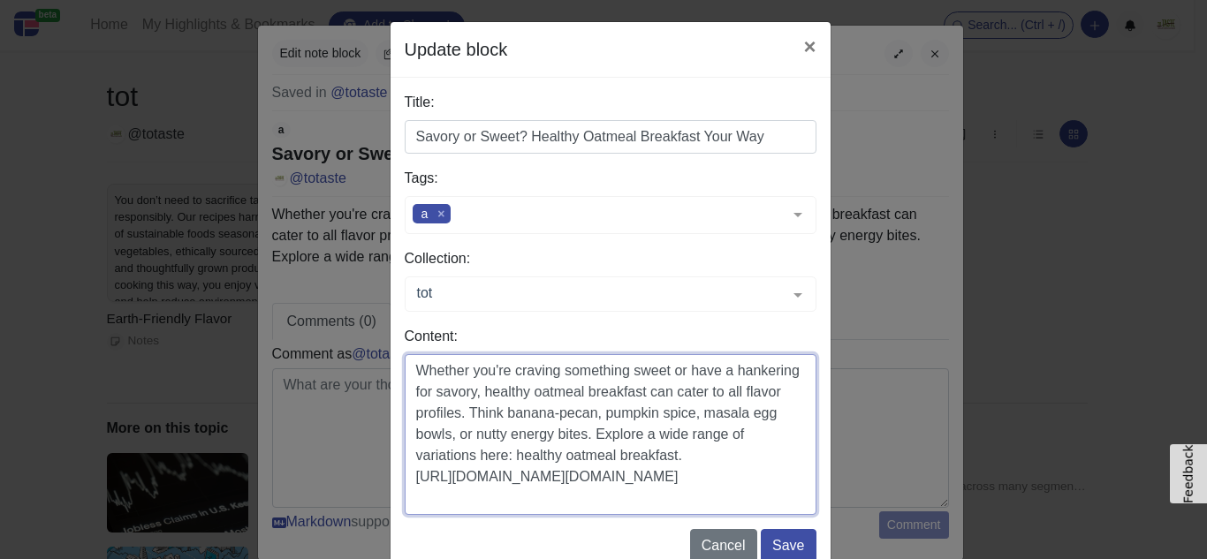
drag, startPoint x: 759, startPoint y: 473, endPoint x: 771, endPoint y: 499, distance: 29.2
click at [771, 499] on textarea "Whether you're craving something sweet or have a hankering for savory, healthy …" at bounding box center [611, 434] width 412 height 161
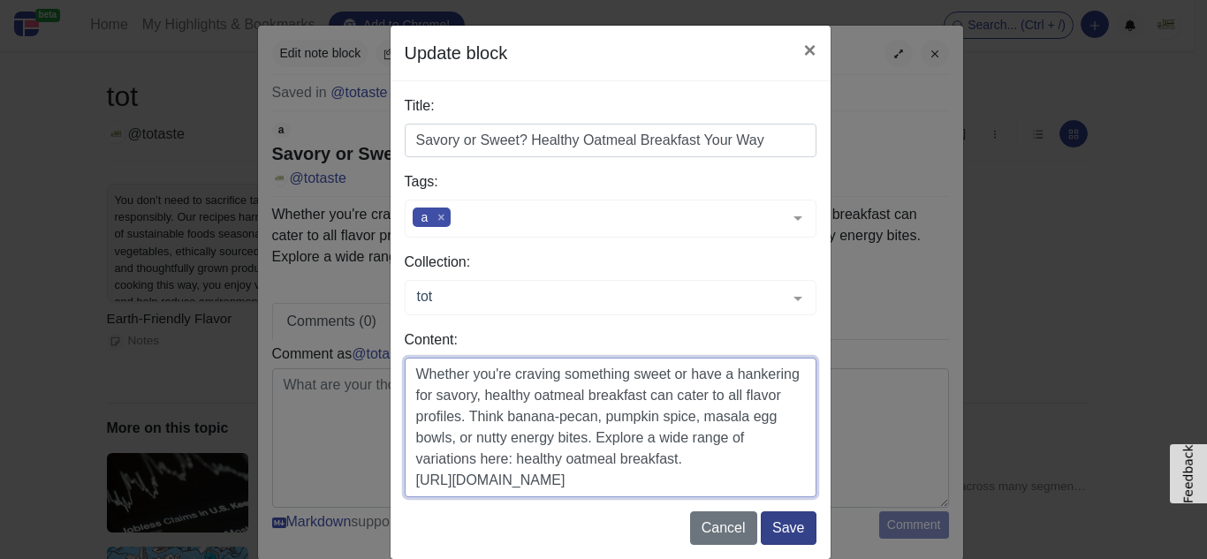
type textarea "Whether you're craving something sweet or have a hankering for savory, healthy …"
click at [795, 535] on button "Save" at bounding box center [787, 528] width 55 height 34
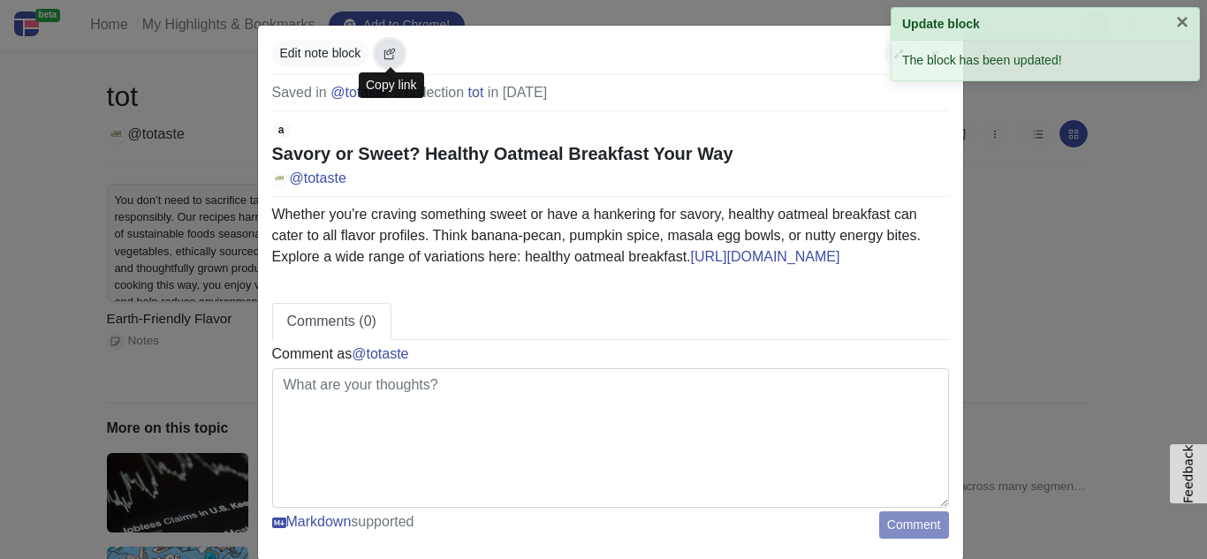
click at [376, 57] on button "button" at bounding box center [389, 53] width 28 height 27
